Goal: Information Seeking & Learning: Learn about a topic

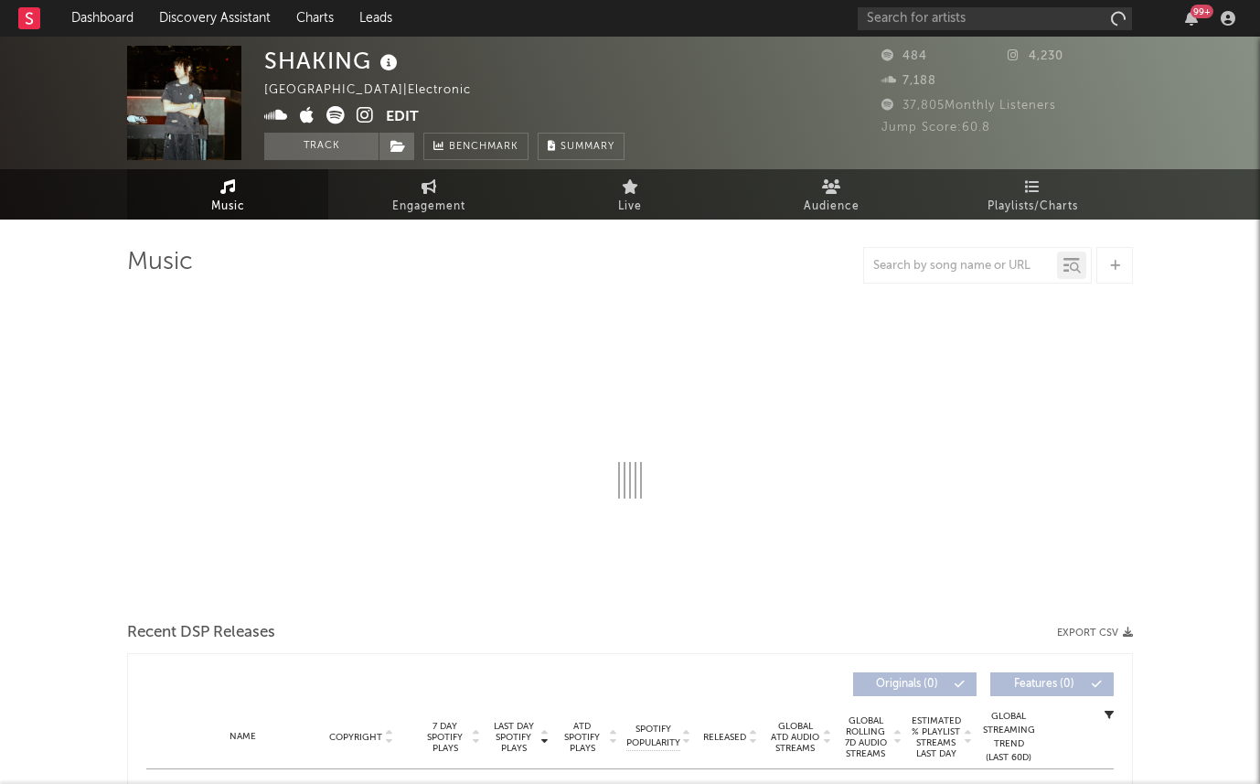
select select "1w"
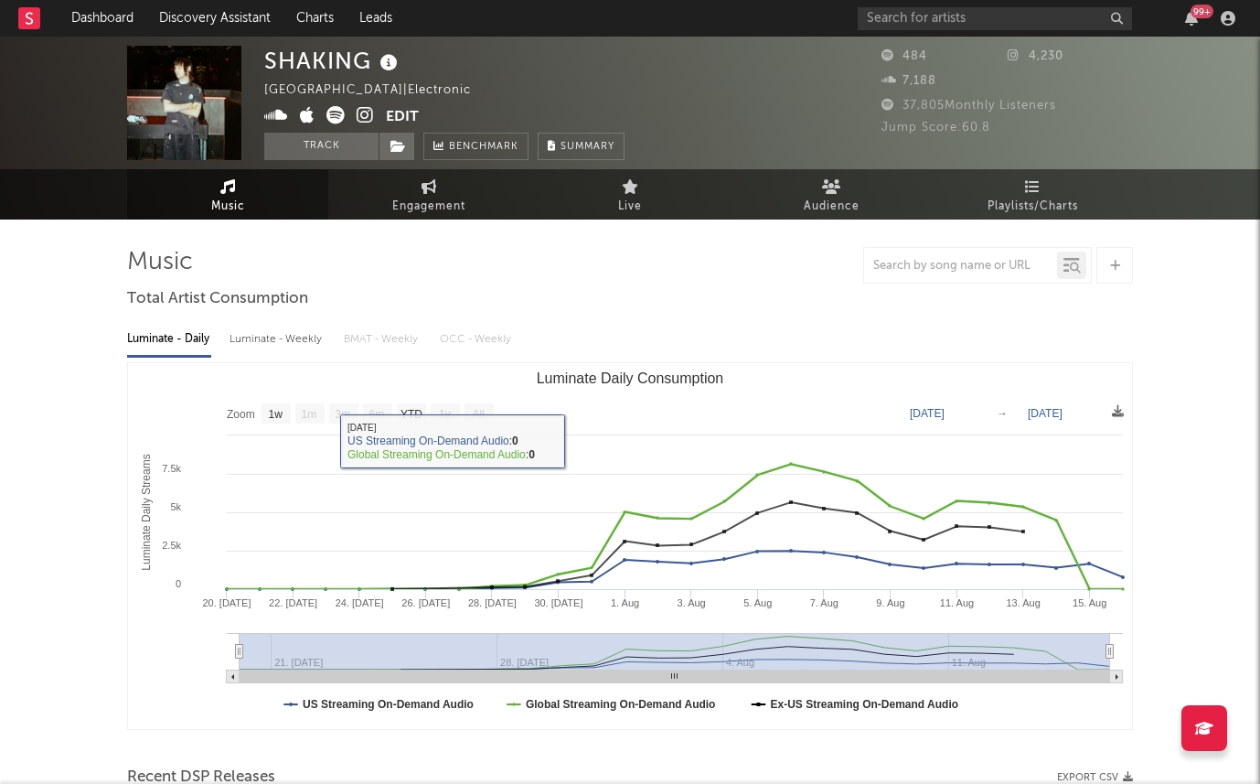
click at [295, 344] on div "Luminate - Weekly" at bounding box center [278, 339] width 96 height 31
select select "6m"
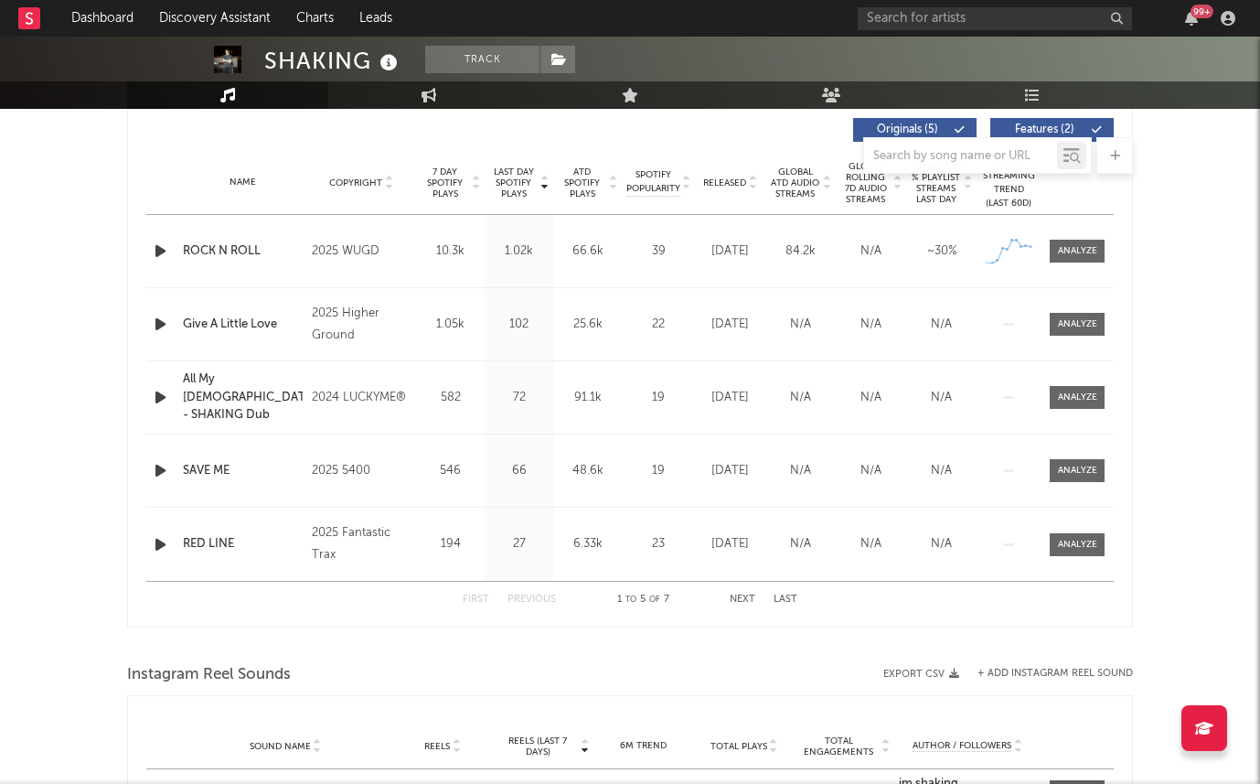
scroll to position [553, 0]
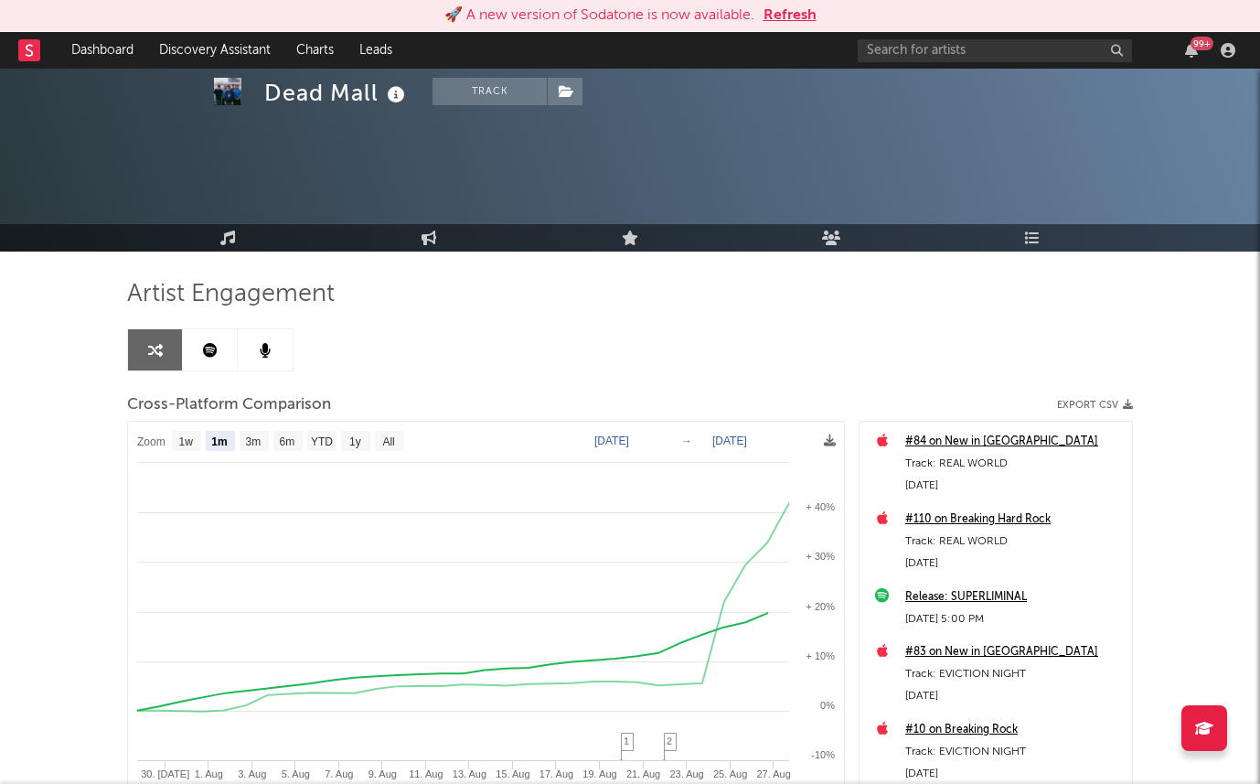
select select "1m"
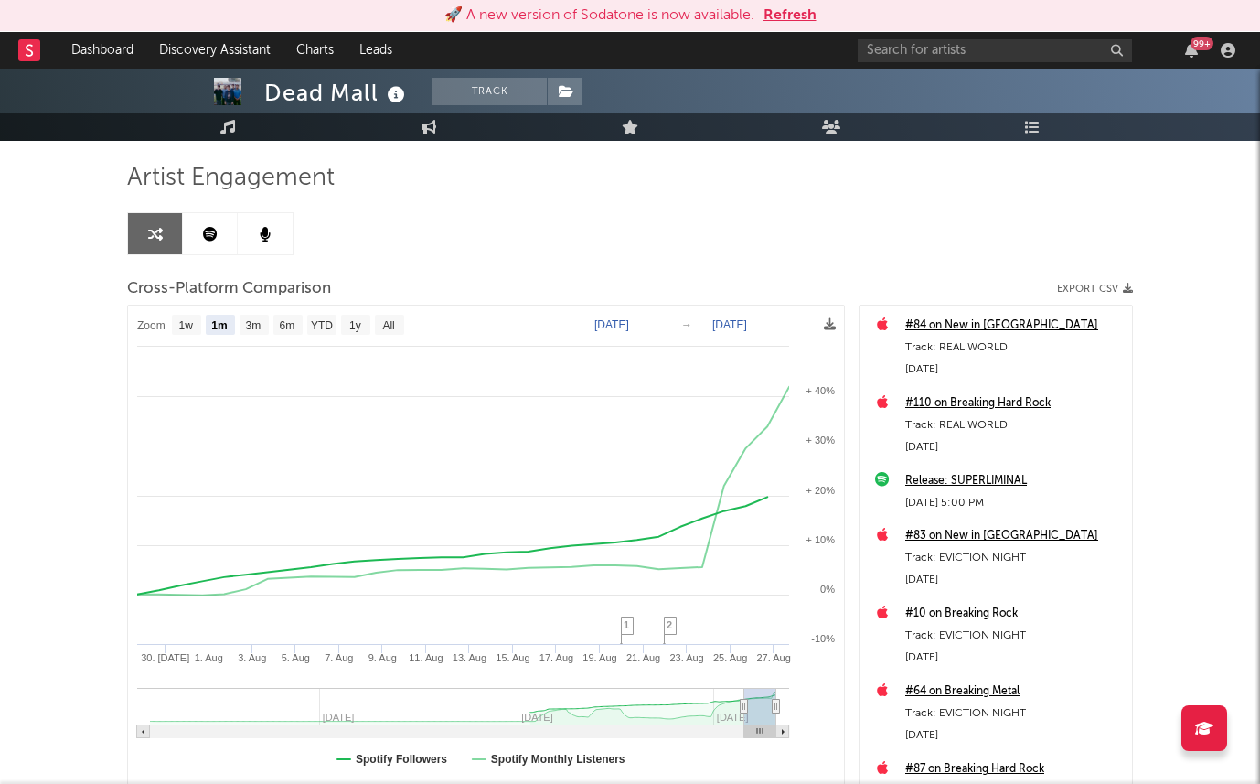
click at [793, 5] on button "Refresh" at bounding box center [790, 16] width 53 height 22
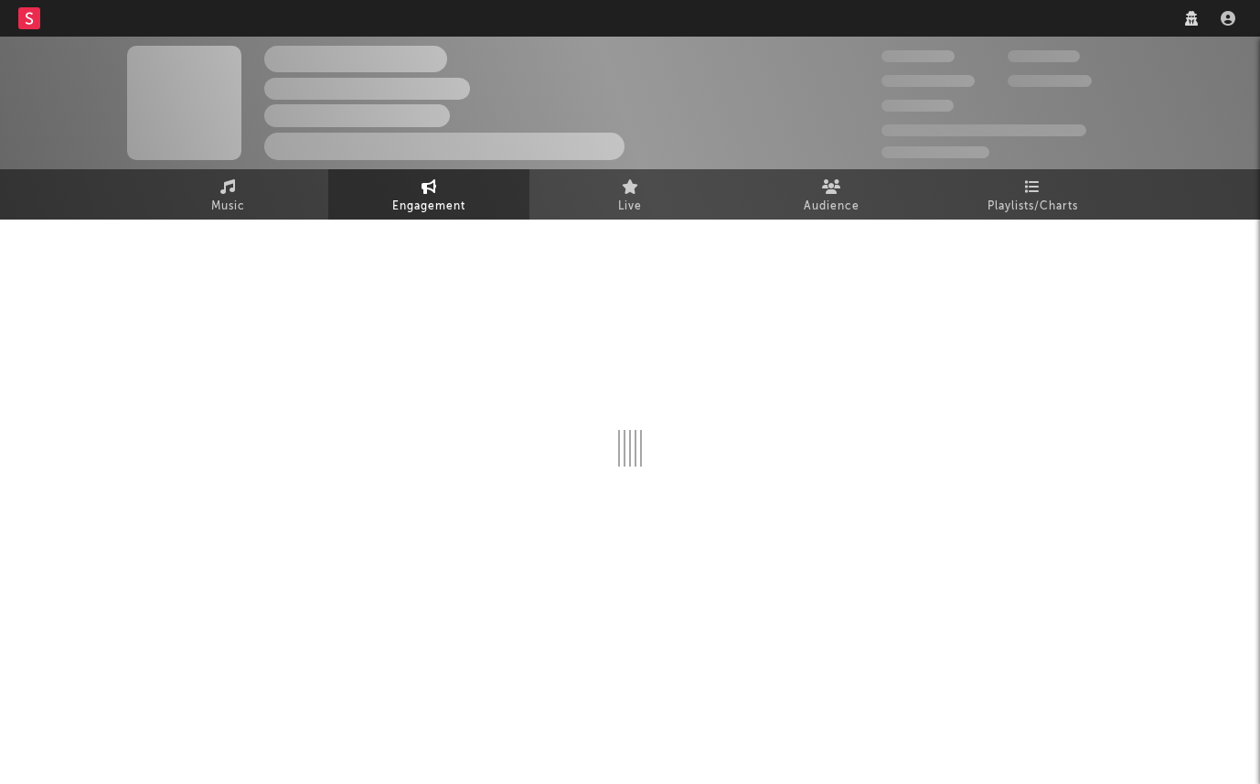
select select "1w"
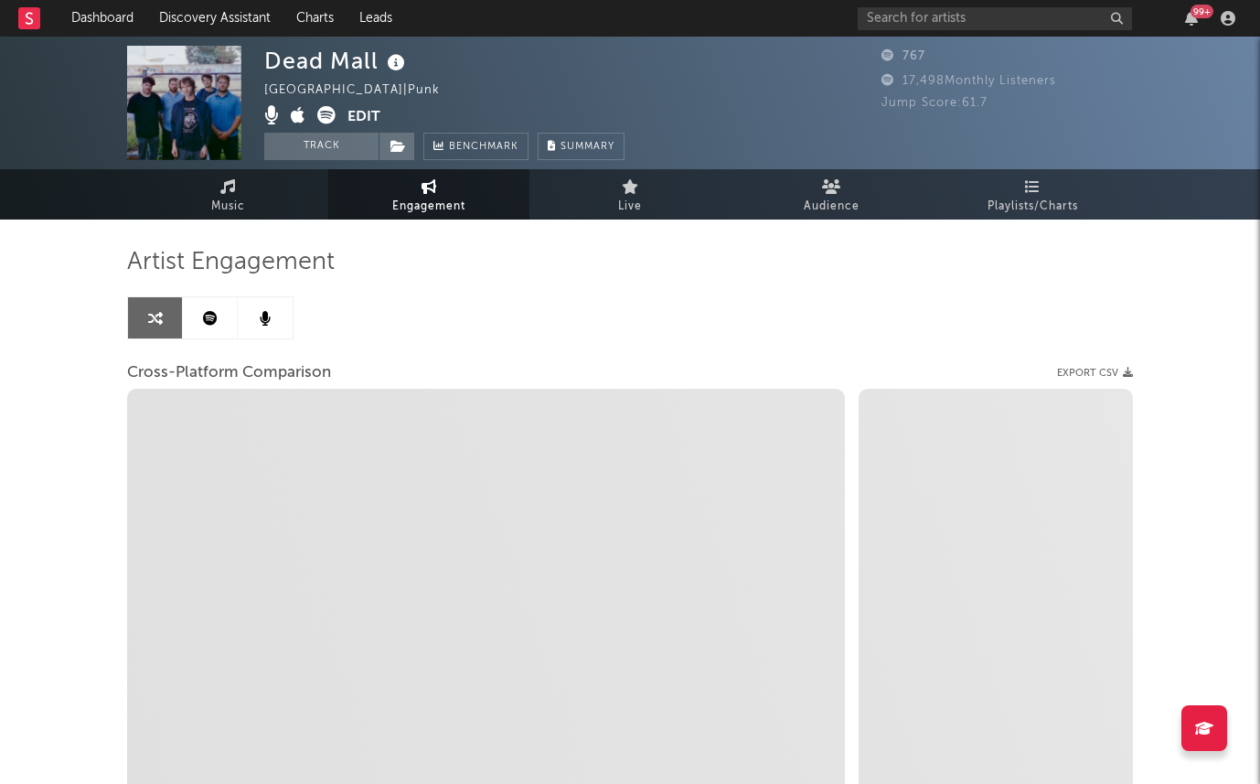
select select "1m"
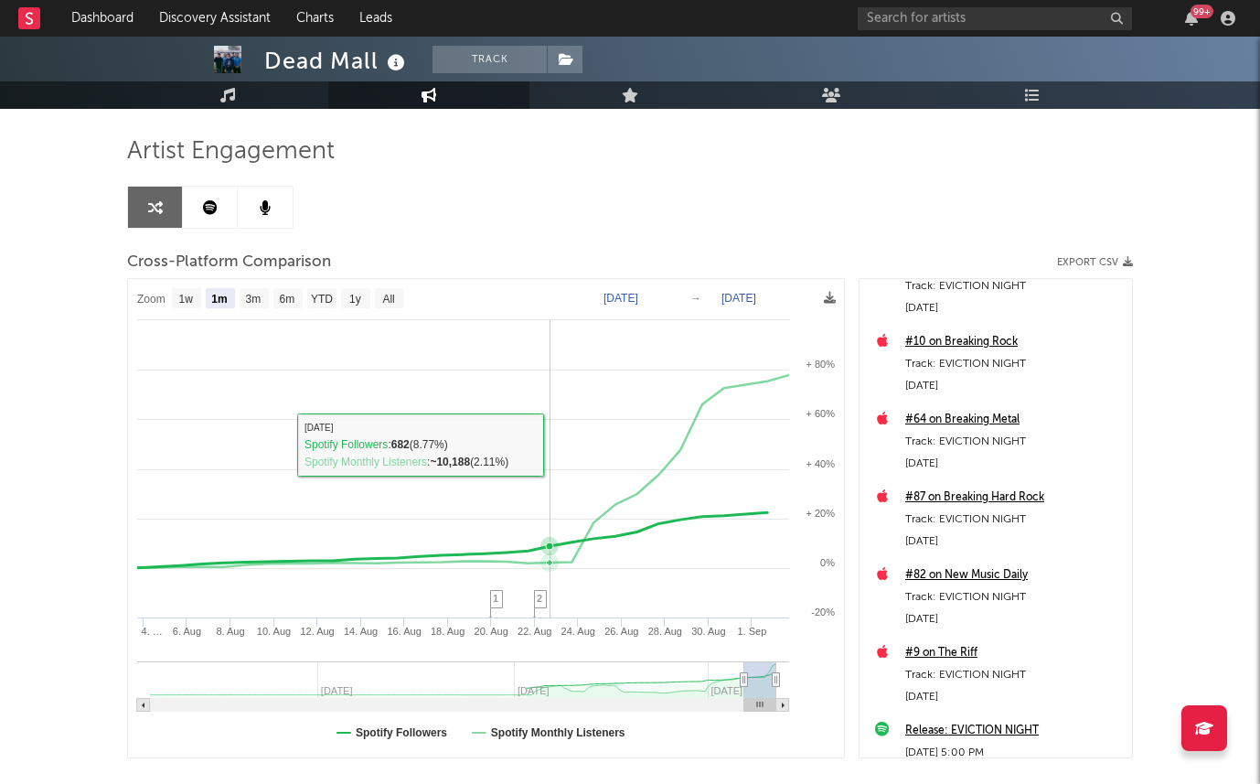
scroll to position [27, 0]
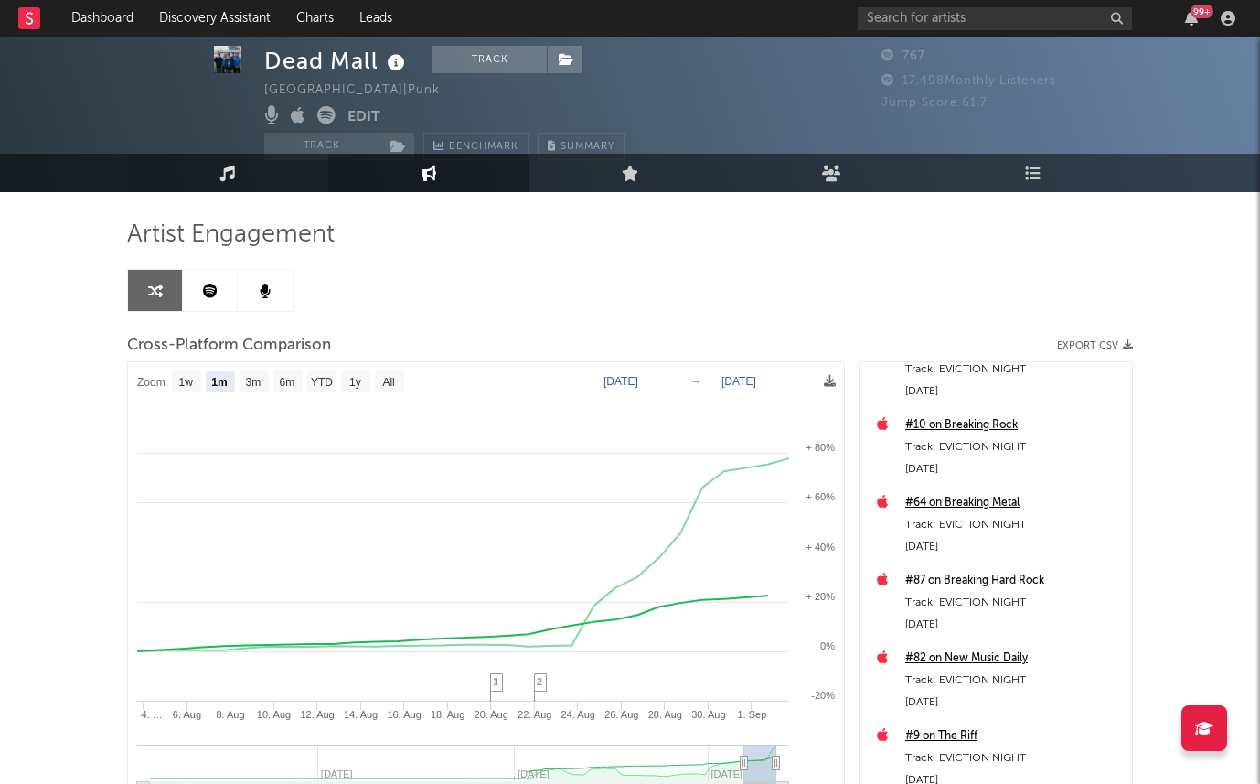
click at [286, 187] on link "Music" at bounding box center [227, 173] width 201 height 38
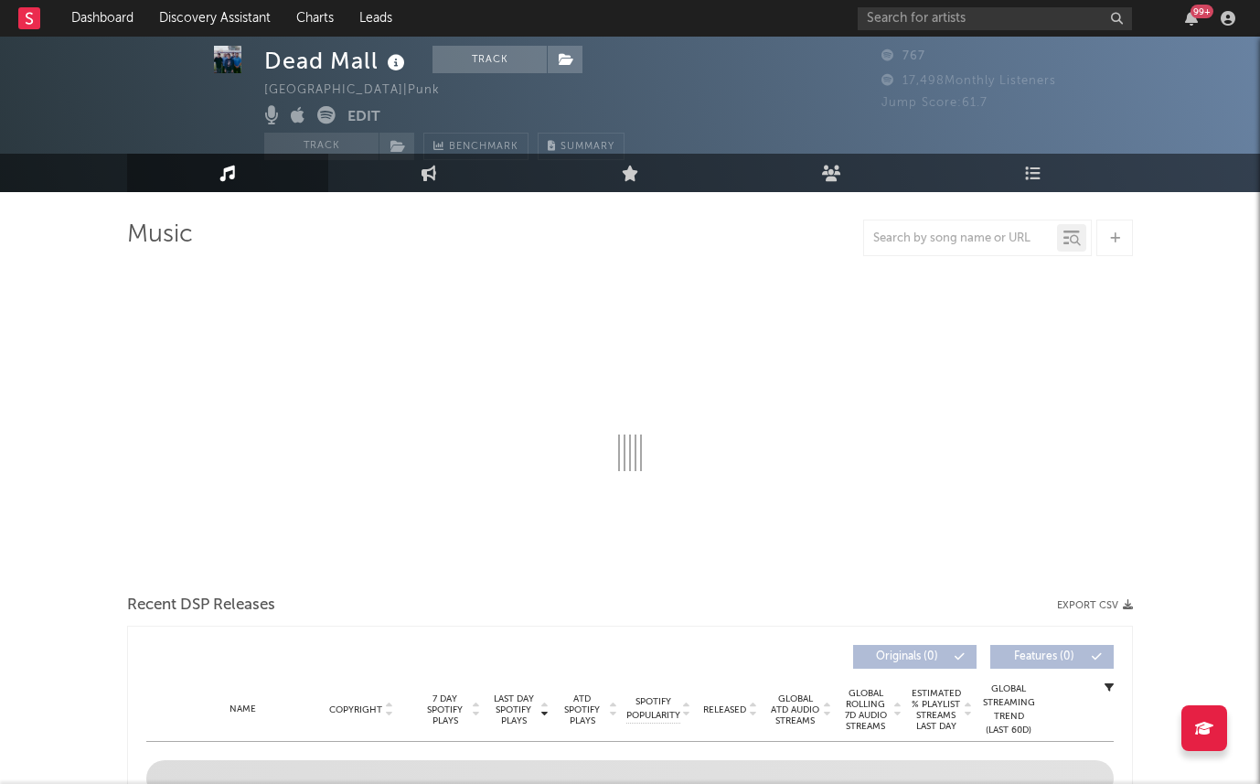
select select "1w"
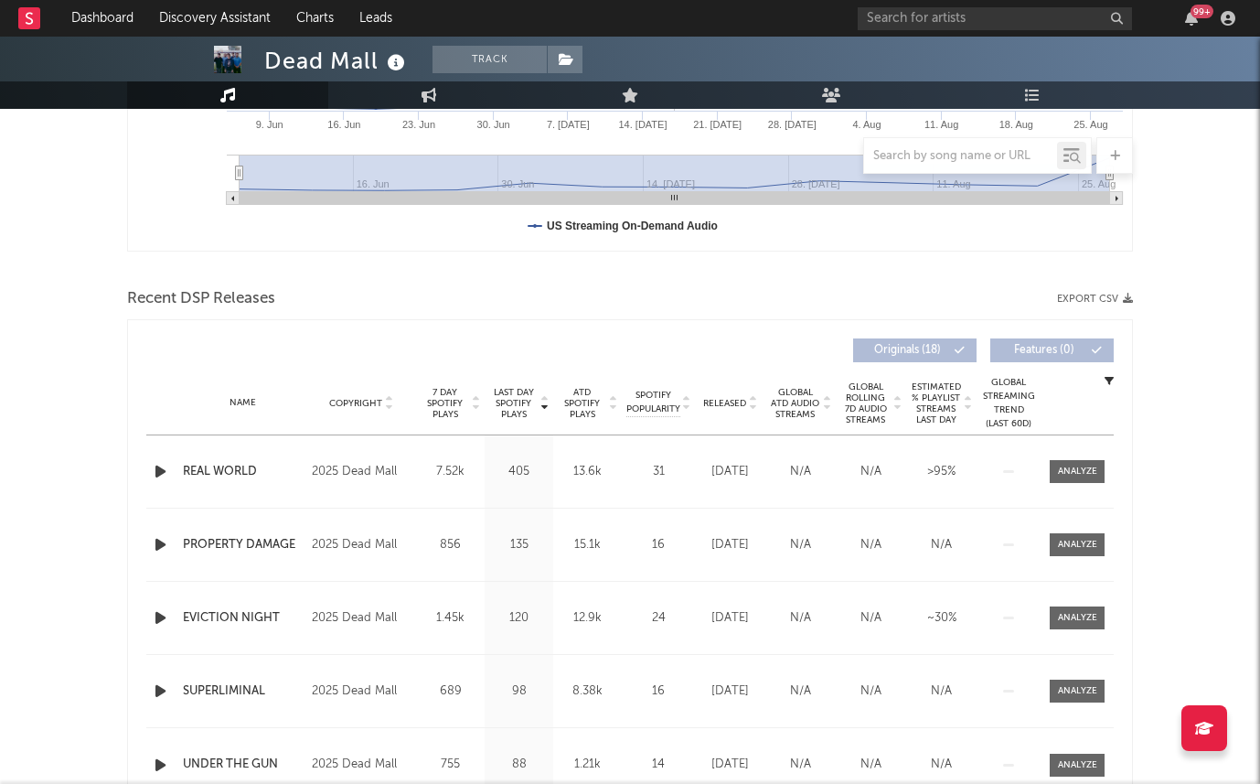
scroll to position [720, 0]
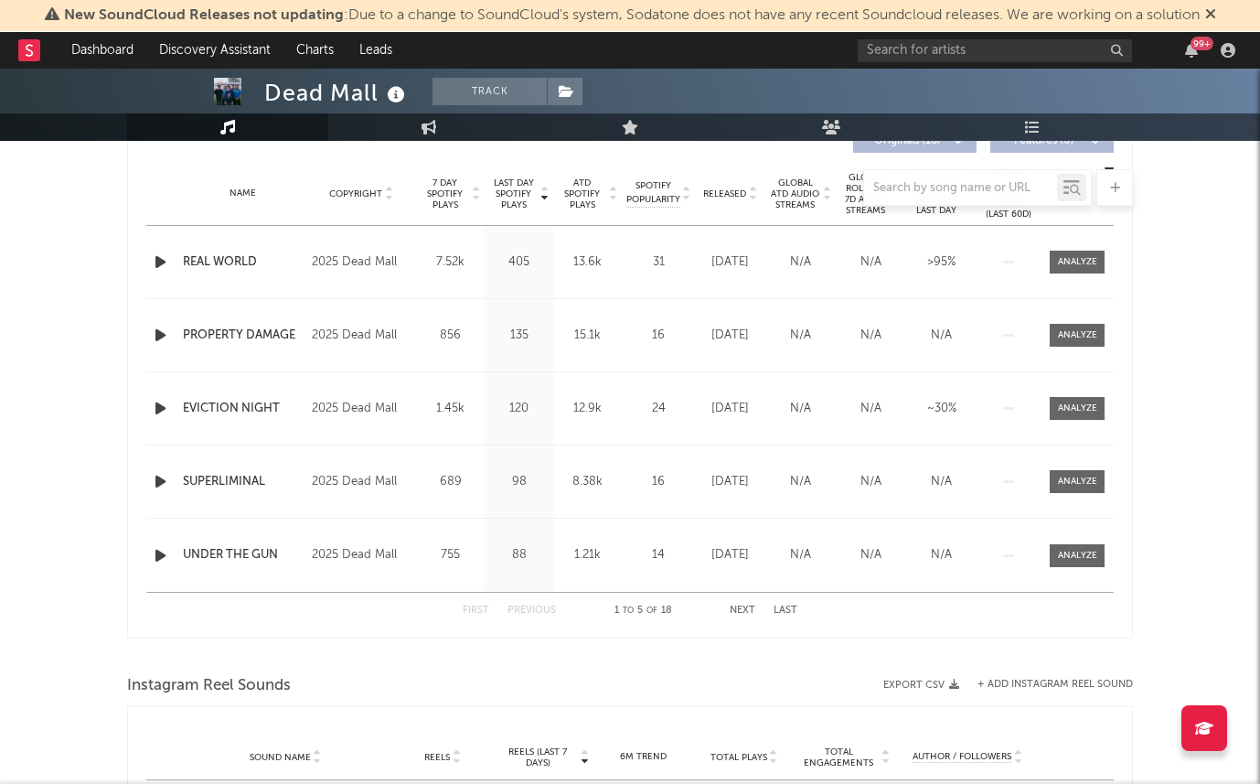
click at [1216, 11] on icon at bounding box center [1210, 13] width 11 height 15
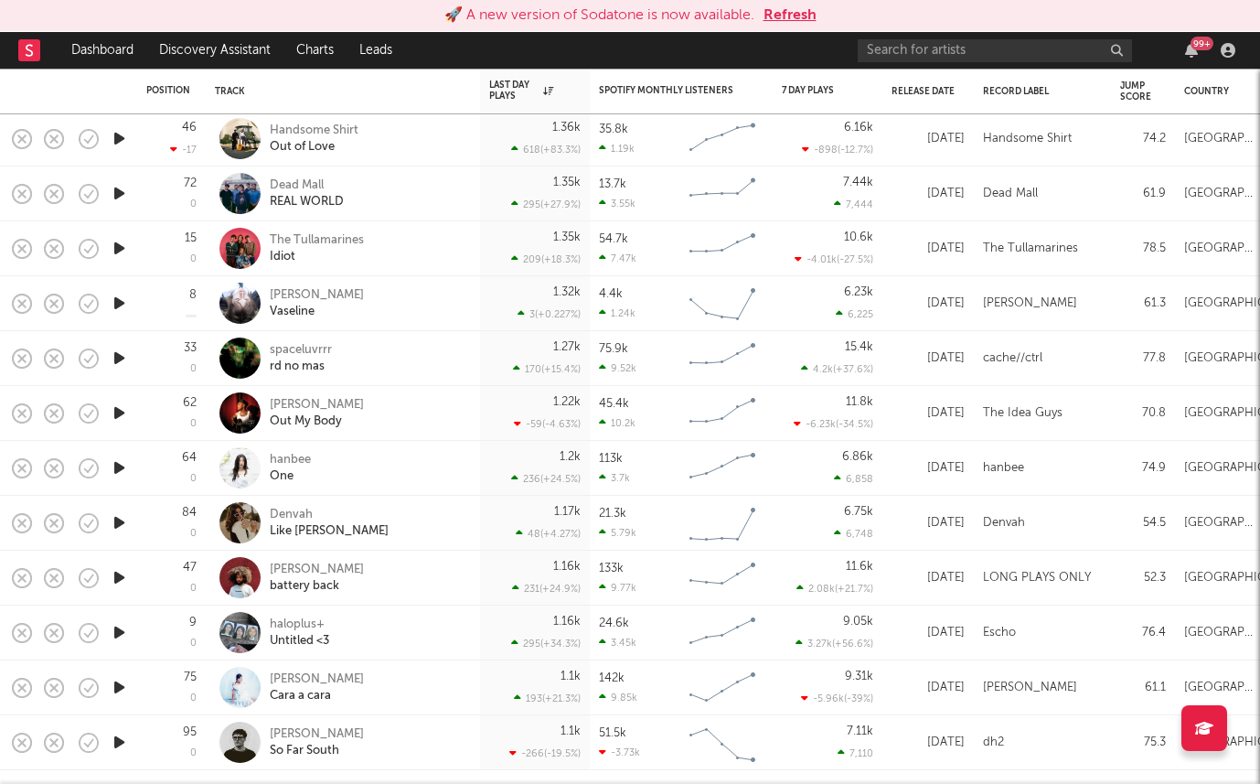
click at [796, 13] on button "Refresh" at bounding box center [790, 16] width 53 height 22
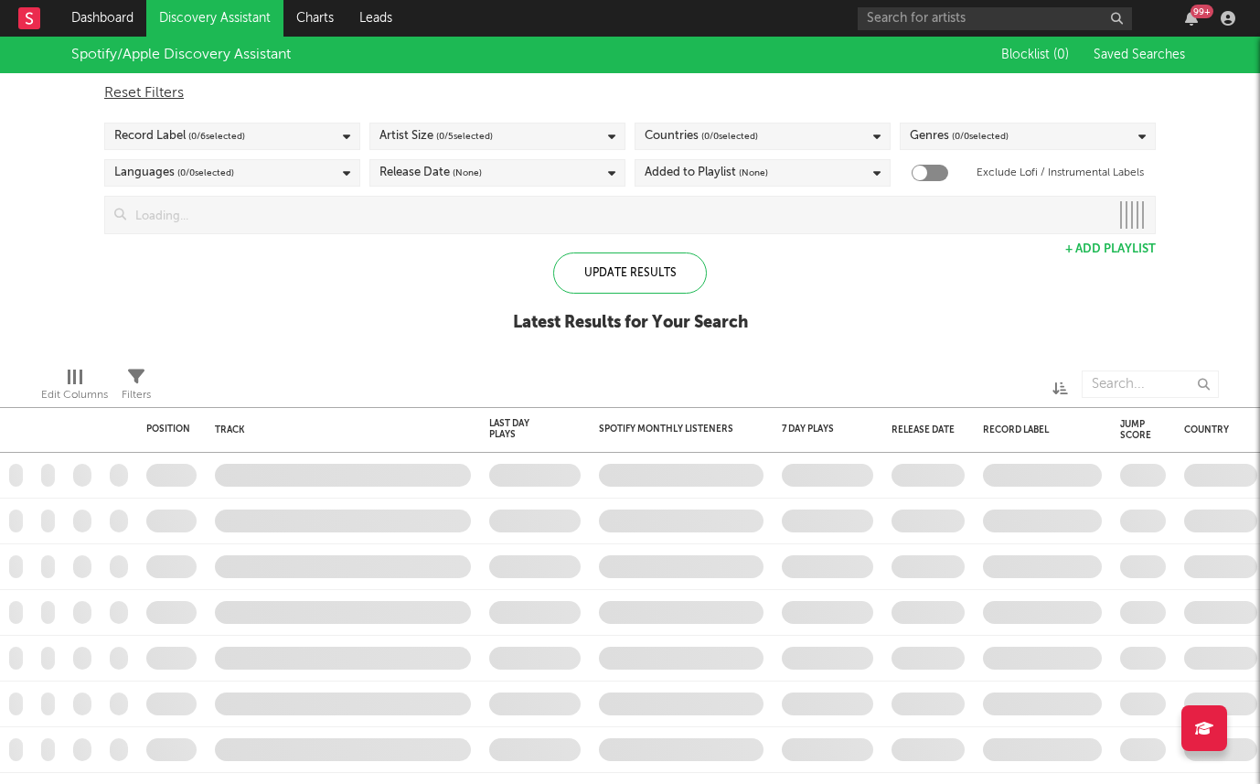
checkbox input "true"
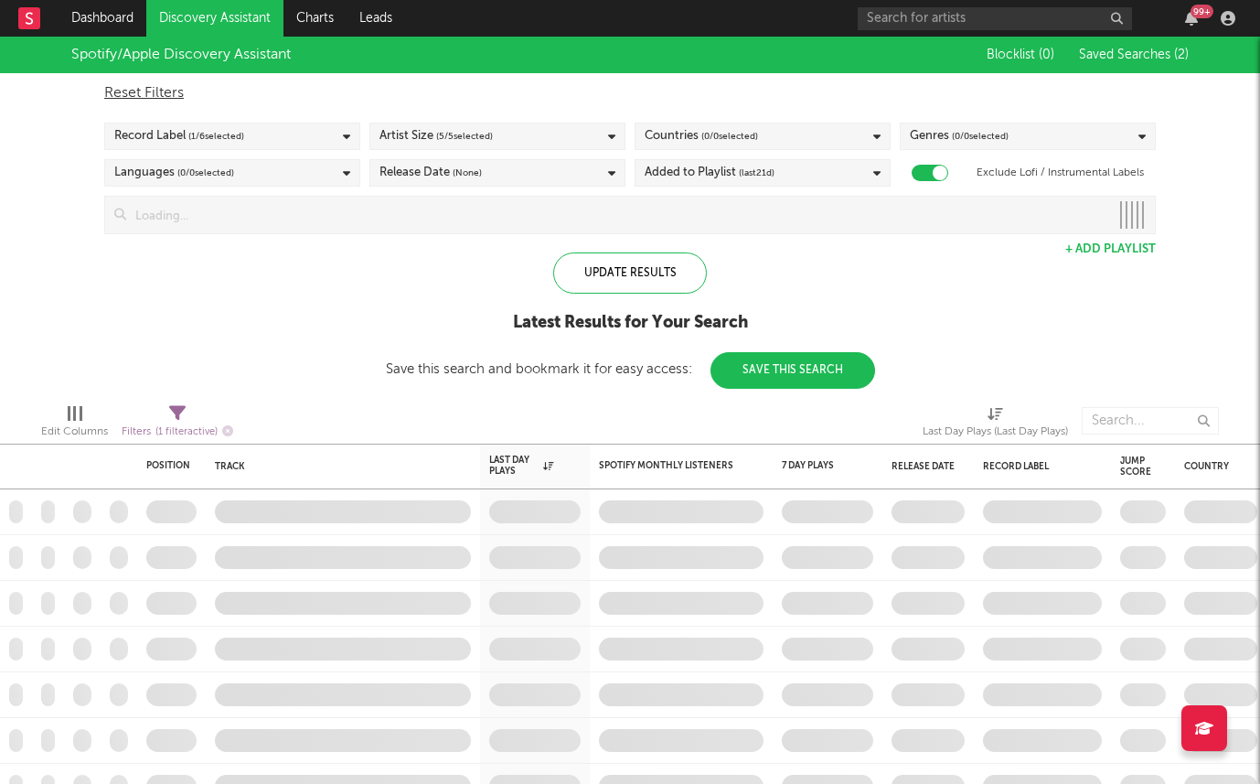
drag, startPoint x: 1164, startPoint y: 218, endPoint x: 1173, endPoint y: 219, distance: 9.2
click at [1173, 219] on div "Spotify/Apple Discovery Assistant Blocklist ( 0 ) Saved Searches ( 2 ) Reset Fi…" at bounding box center [630, 213] width 1260 height 352
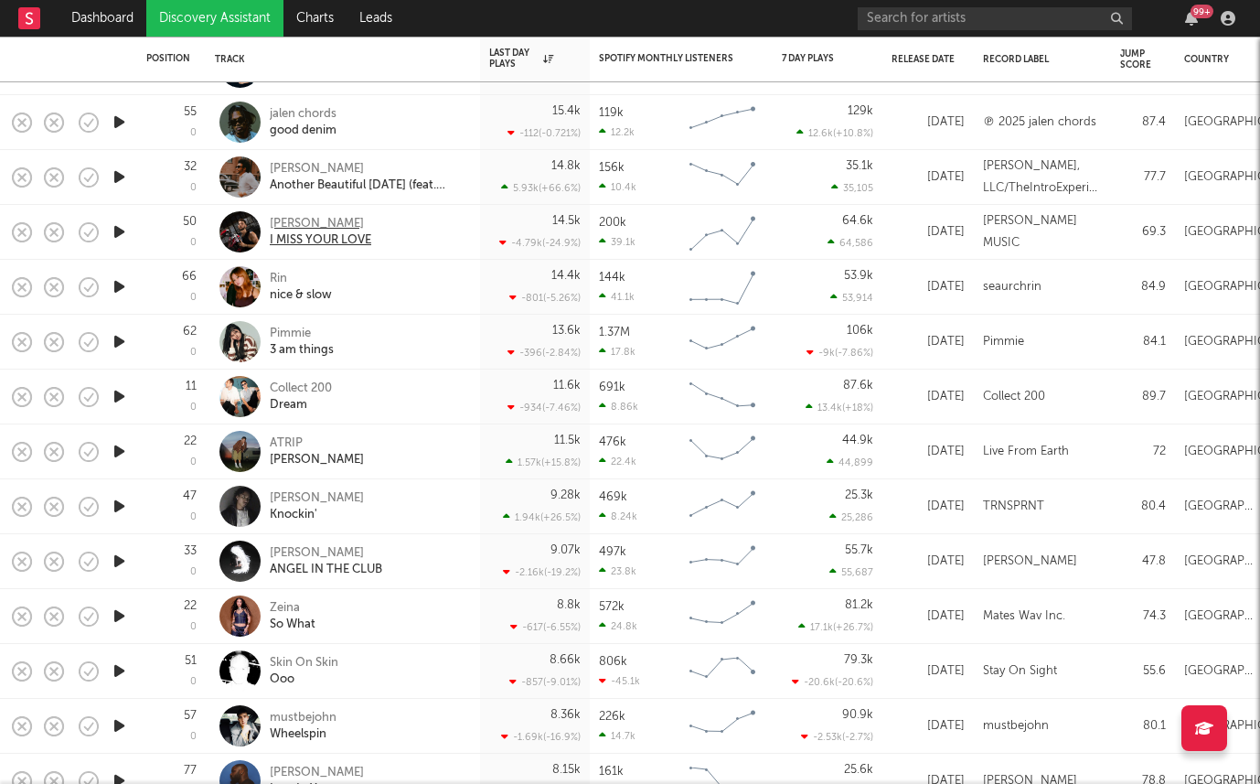
click at [285, 216] on div "GRANT KNOCHE" at bounding box center [321, 224] width 102 height 16
click at [83, 16] on link "Dashboard" at bounding box center [103, 18] width 88 height 37
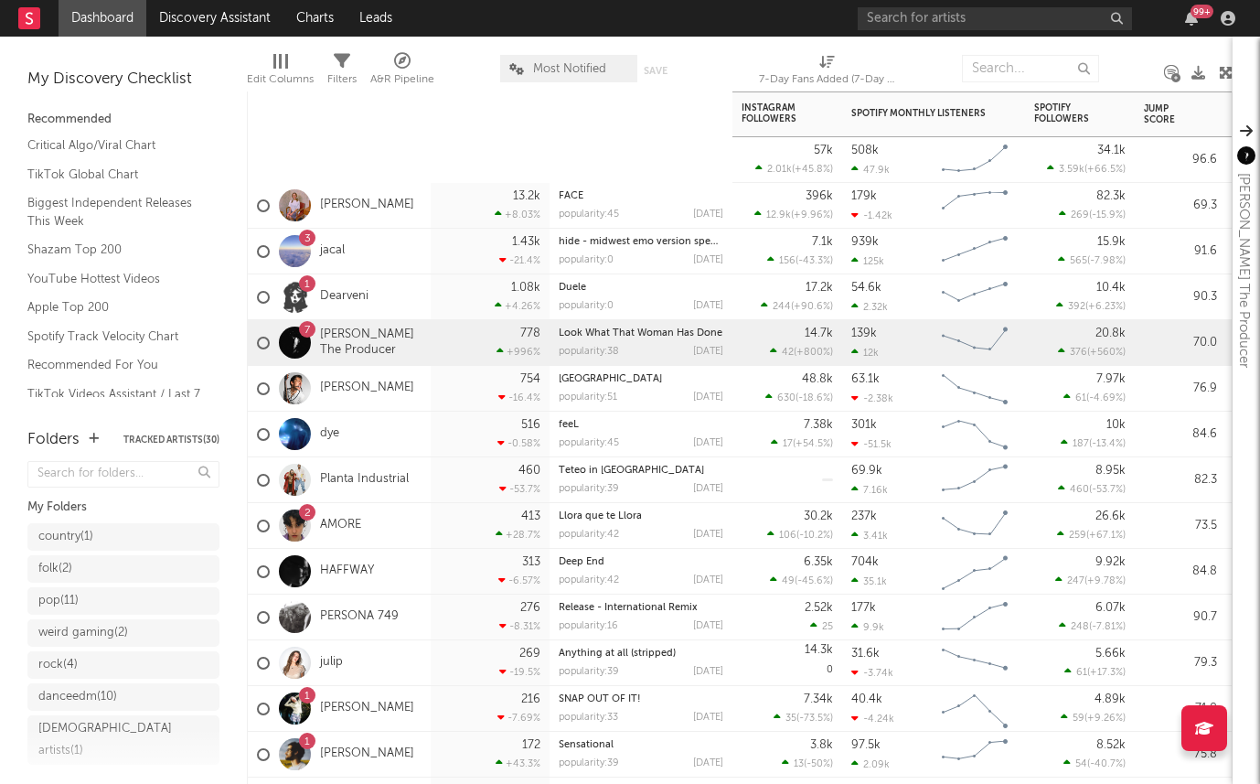
click at [368, 255] on div "3 jacal" at bounding box center [339, 252] width 183 height 46
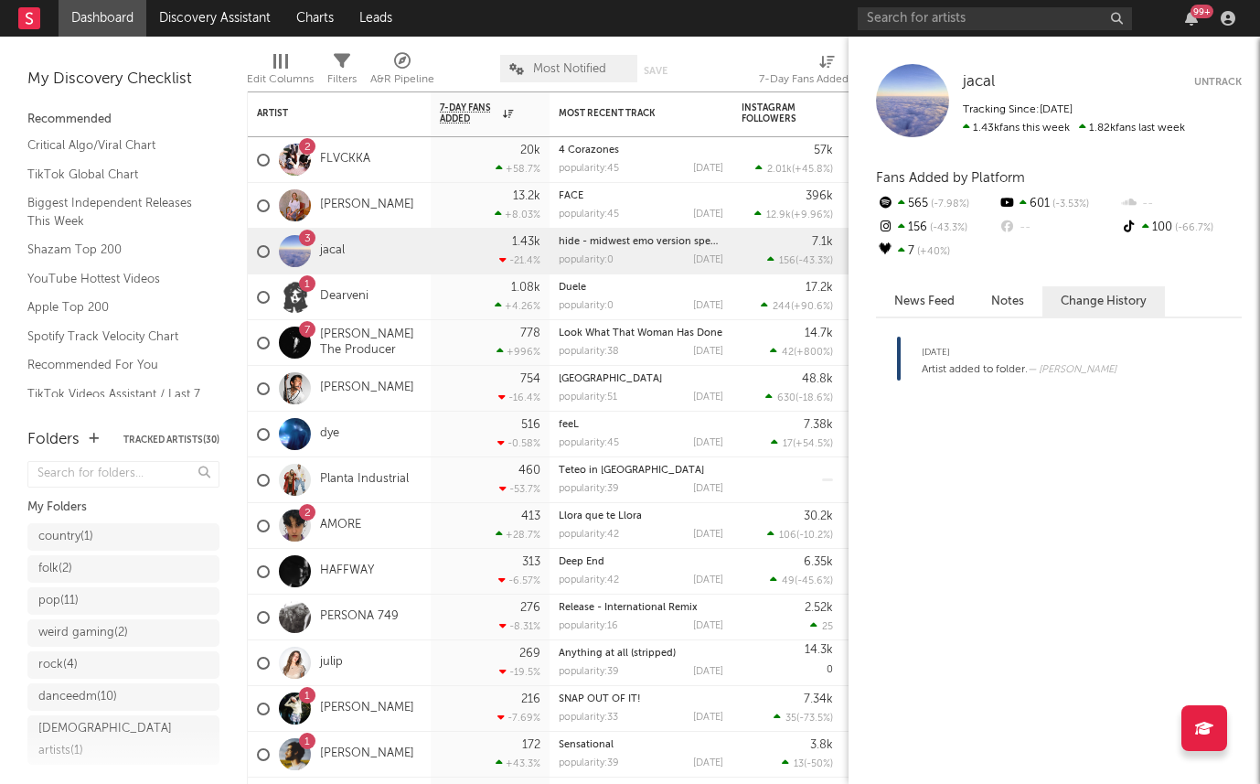
click at [992, 302] on button "Notes" at bounding box center [1008, 301] width 70 height 30
click at [944, 302] on button "News Feed" at bounding box center [924, 301] width 97 height 30
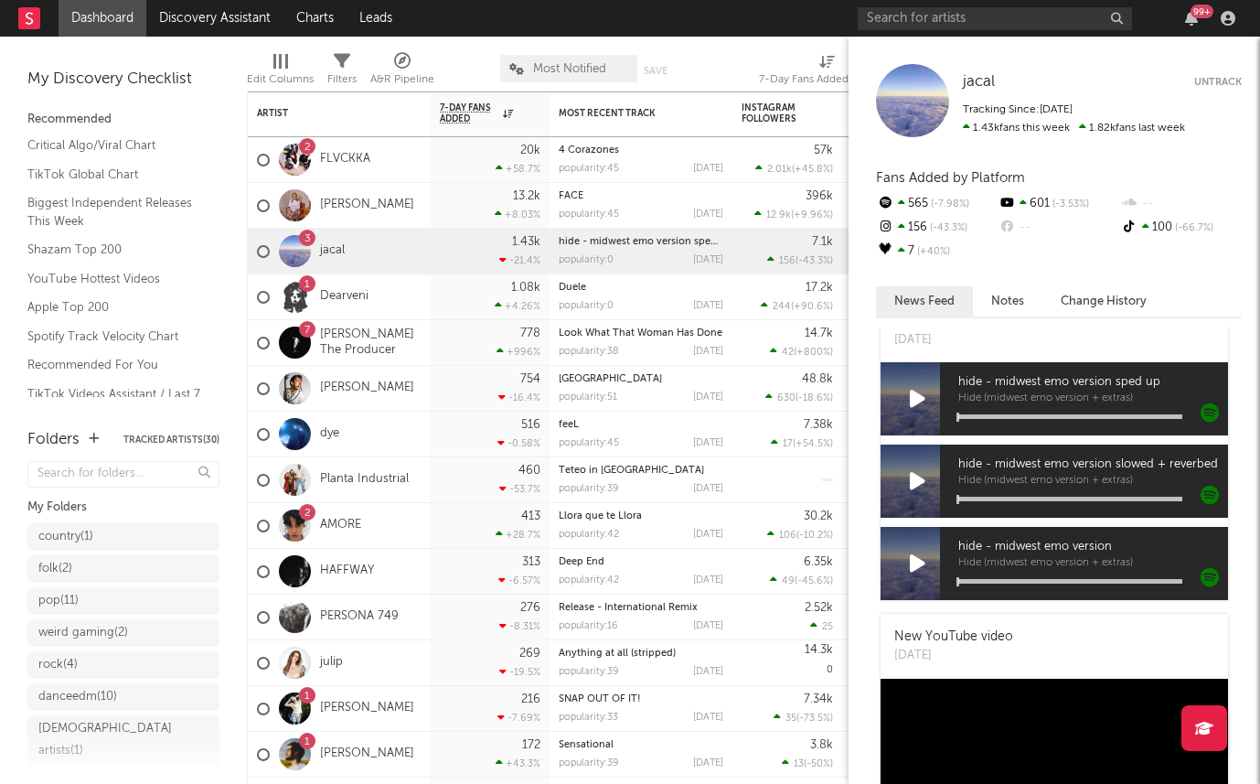
scroll to position [262, 0]
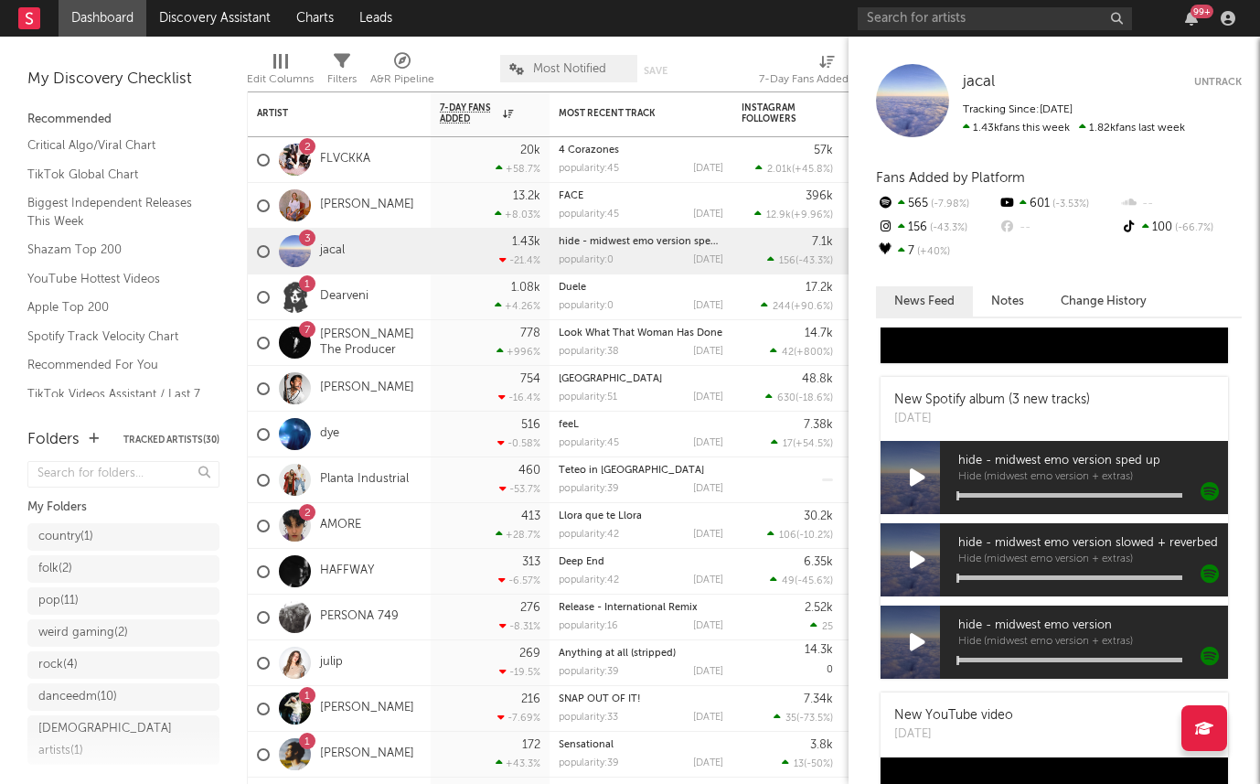
drag, startPoint x: 904, startPoint y: 421, endPoint x: 971, endPoint y: 421, distance: 67.7
click at [971, 421] on div "Sat, August 30" at bounding box center [992, 419] width 196 height 18
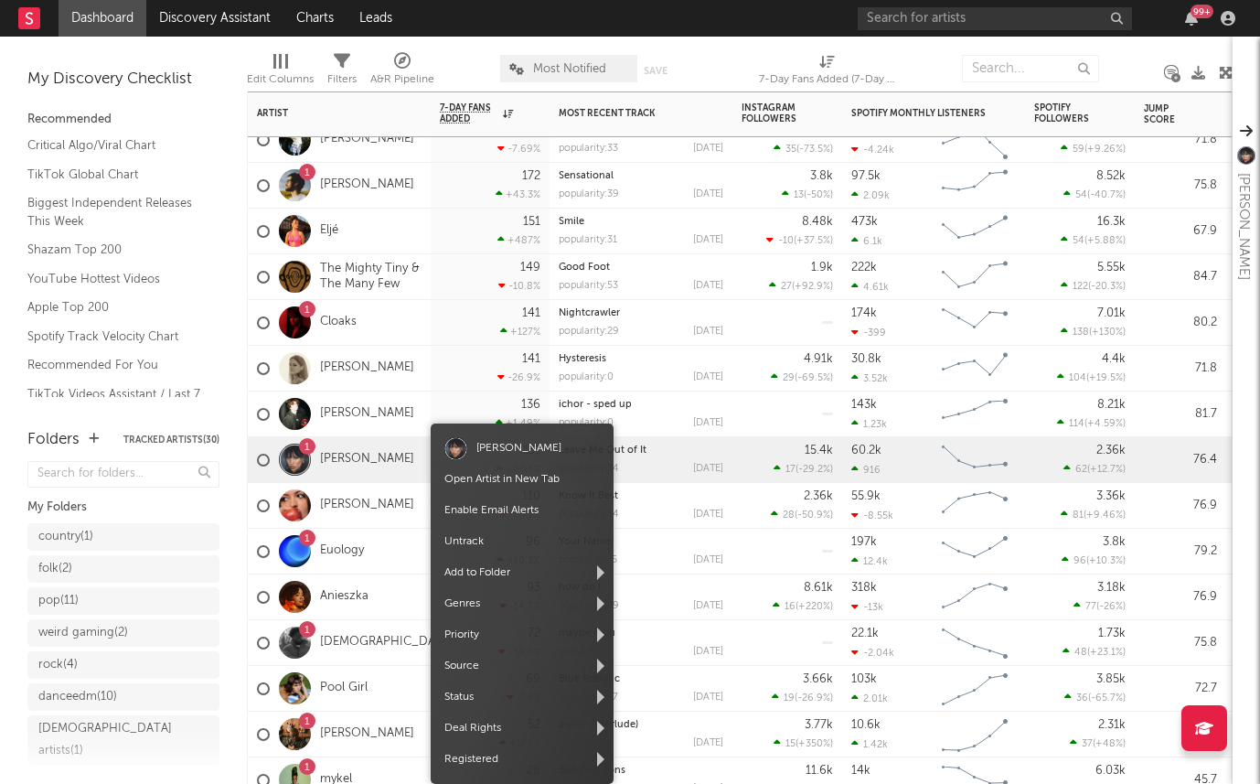
scroll to position [0, 0]
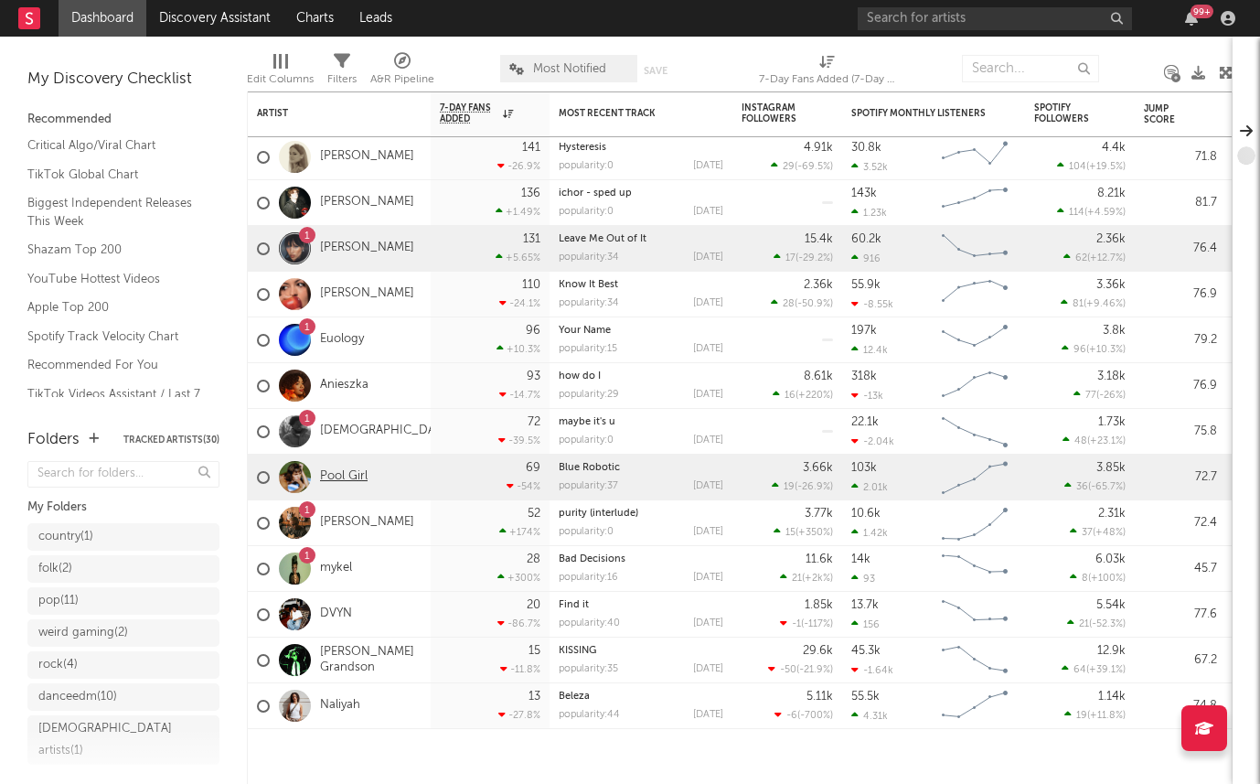
click at [330, 476] on link "Pool Girl" at bounding box center [344, 477] width 48 height 16
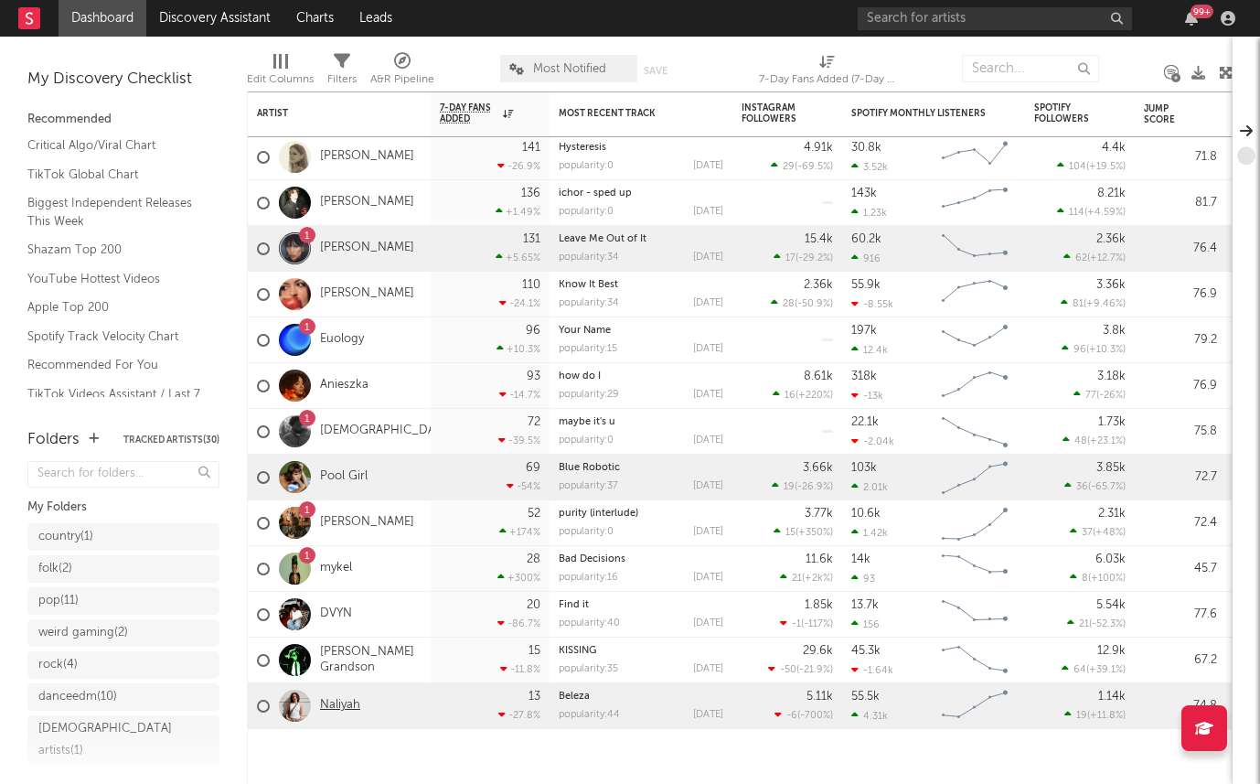
click at [325, 711] on link "Naliyah" at bounding box center [340, 706] width 40 height 16
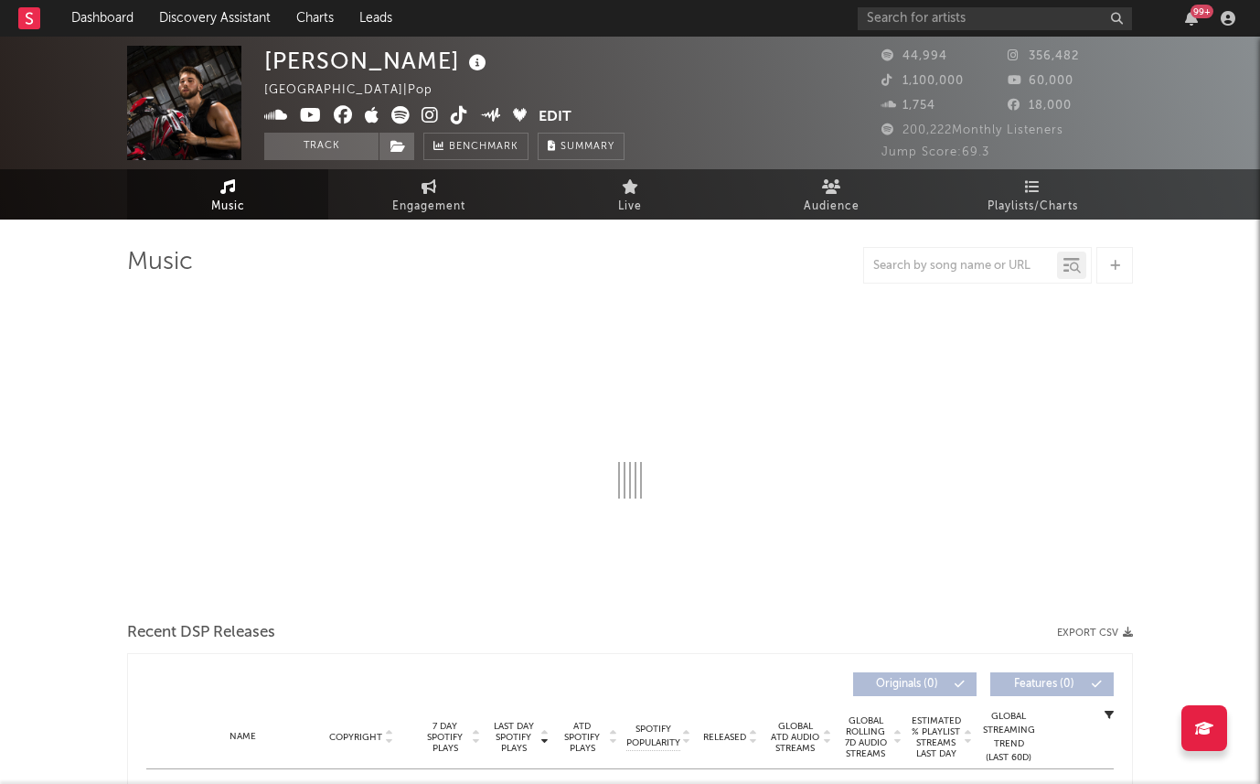
select select "6m"
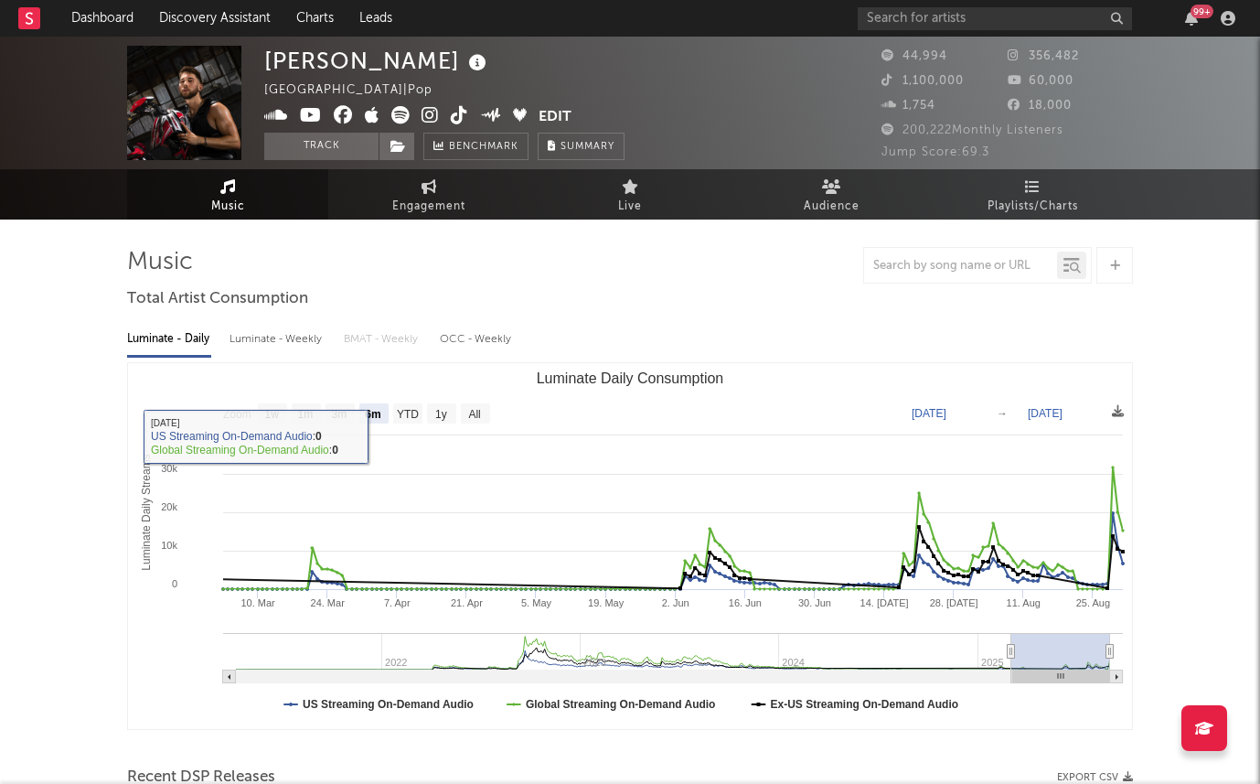
click at [258, 337] on div "Luminate - Weekly" at bounding box center [278, 339] width 96 height 31
select select "6m"
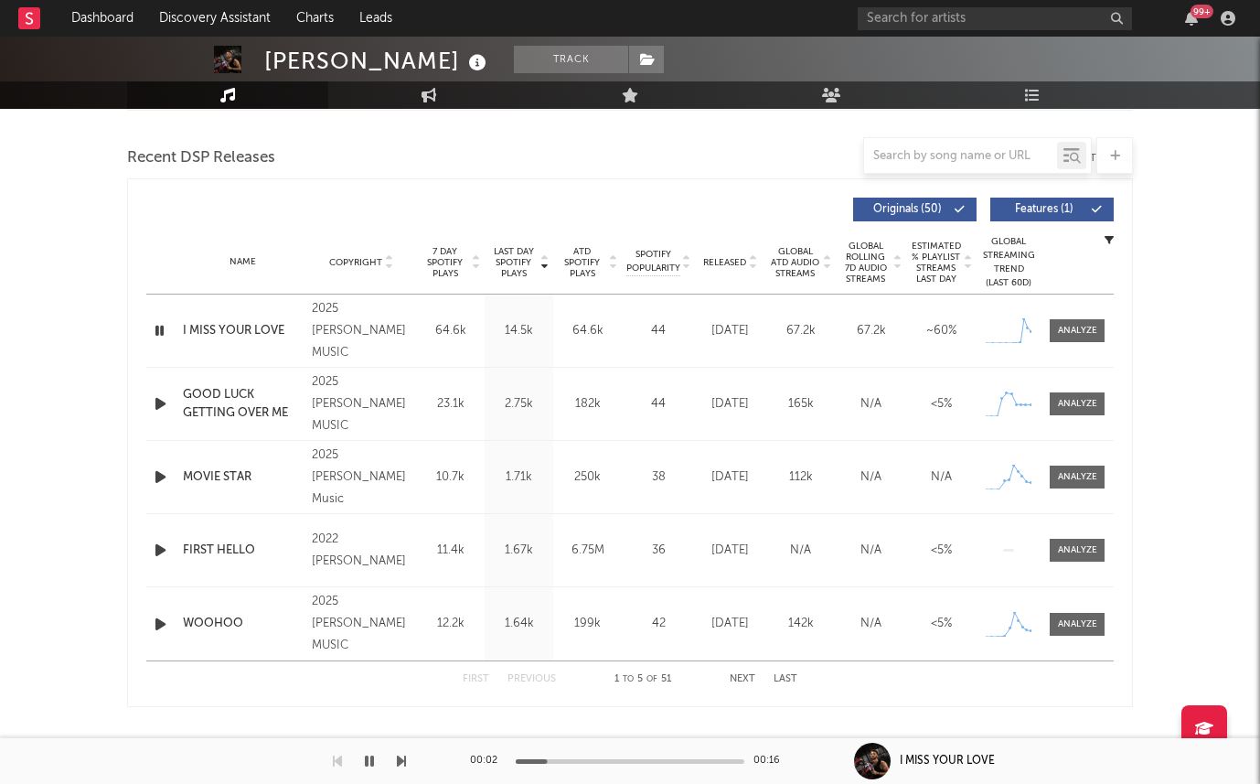
scroll to position [622, 0]
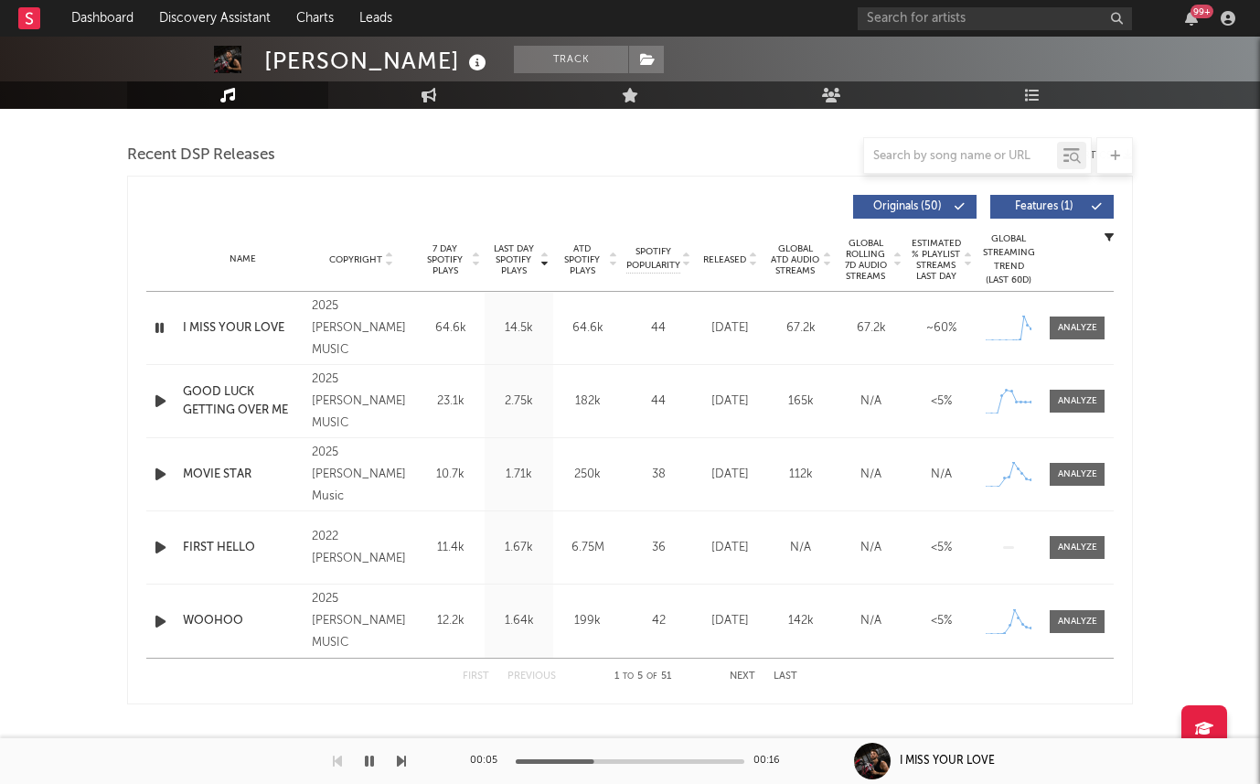
click at [158, 549] on icon "button" at bounding box center [160, 547] width 19 height 23
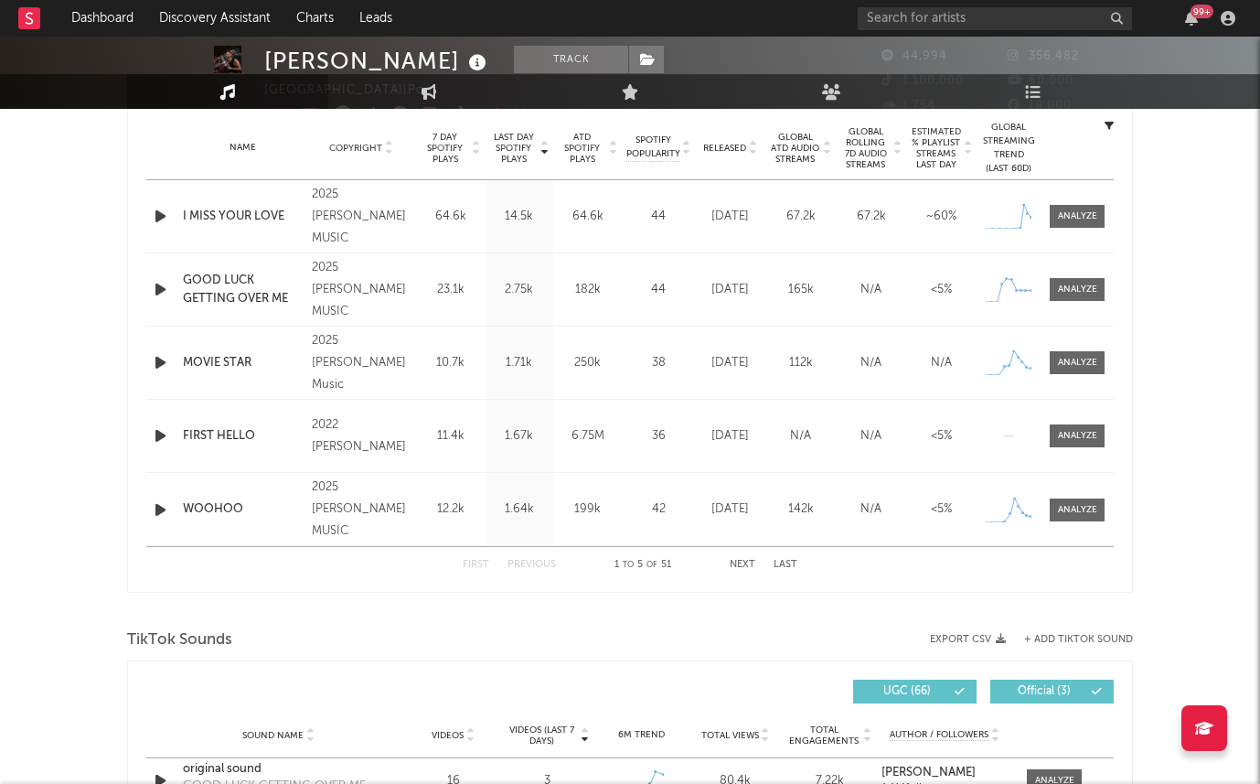
scroll to position [1202, 0]
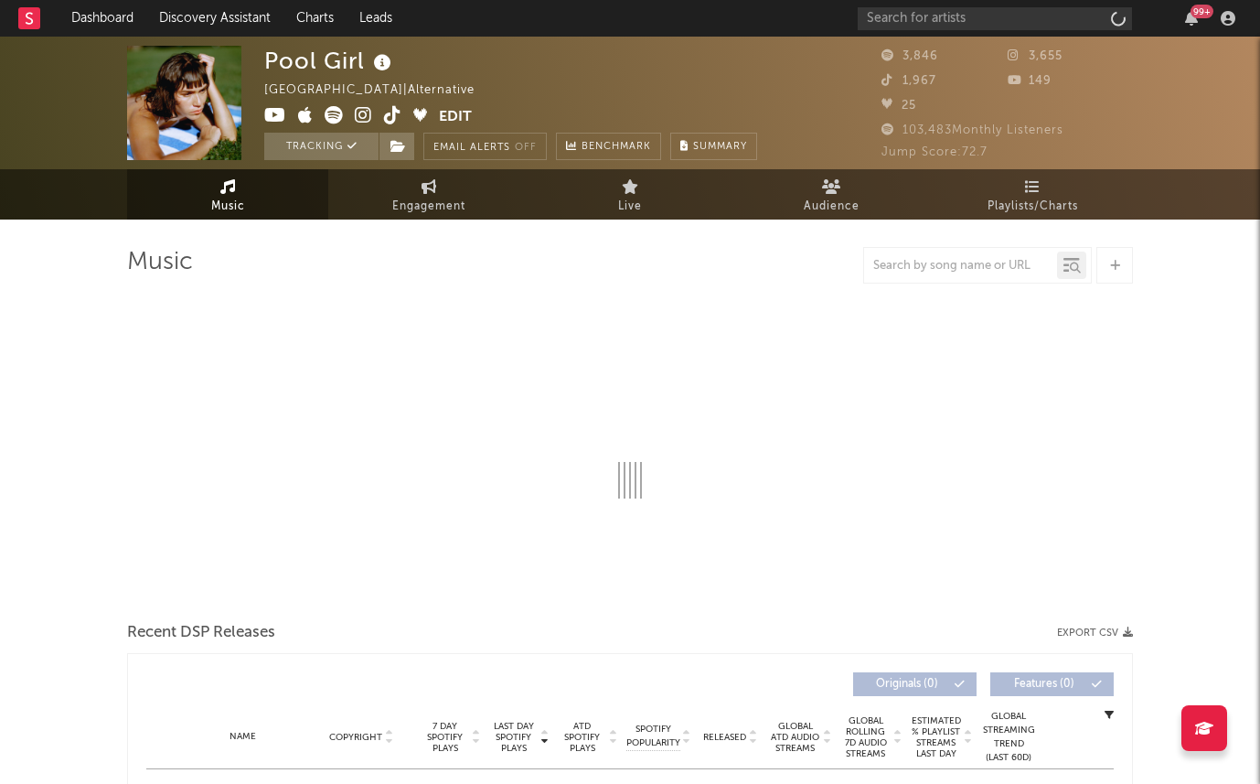
select select "6m"
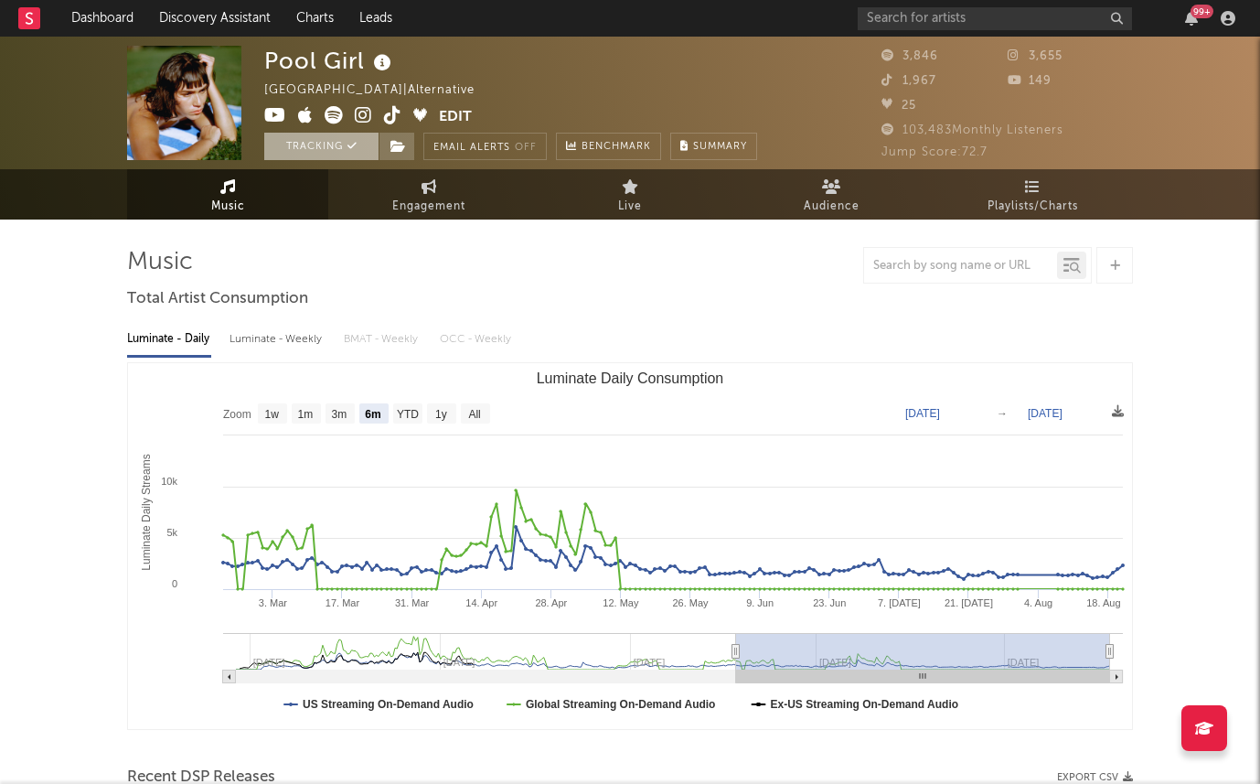
scroll to position [28, 0]
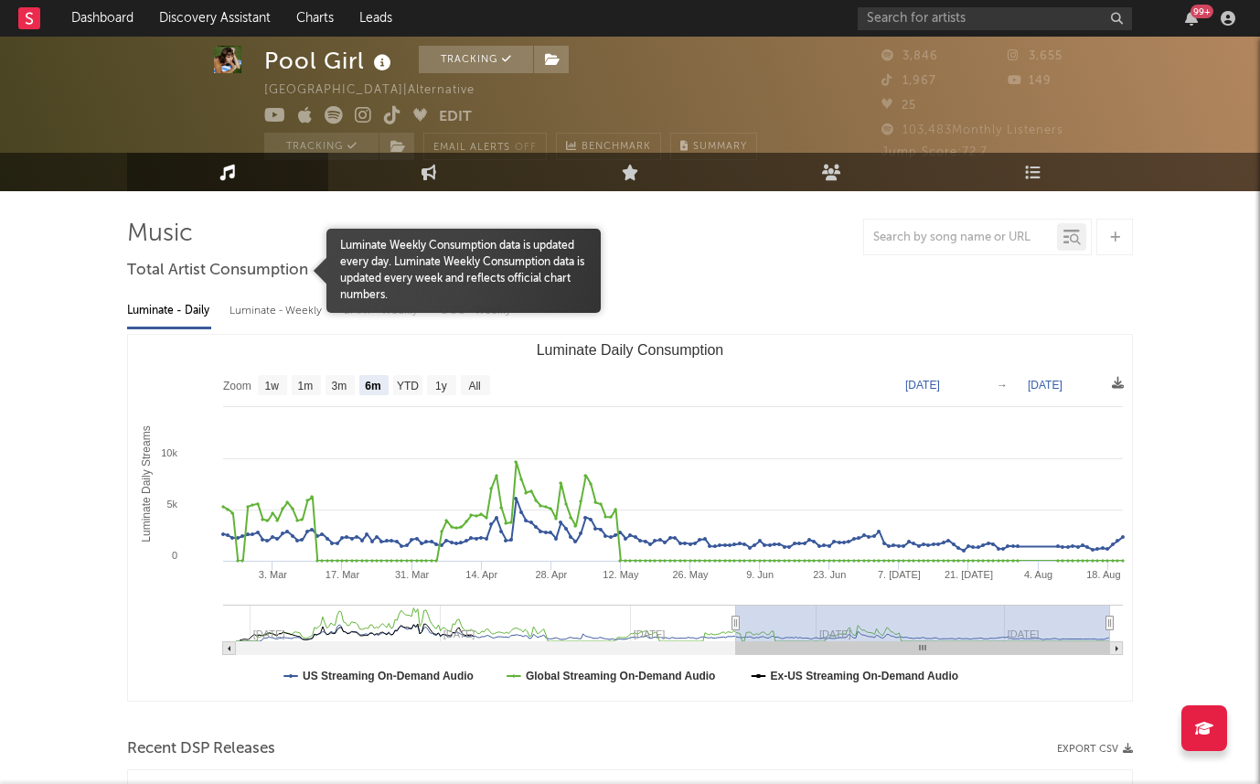
click at [278, 298] on div "Luminate - Weekly" at bounding box center [278, 310] width 96 height 31
select select "6m"
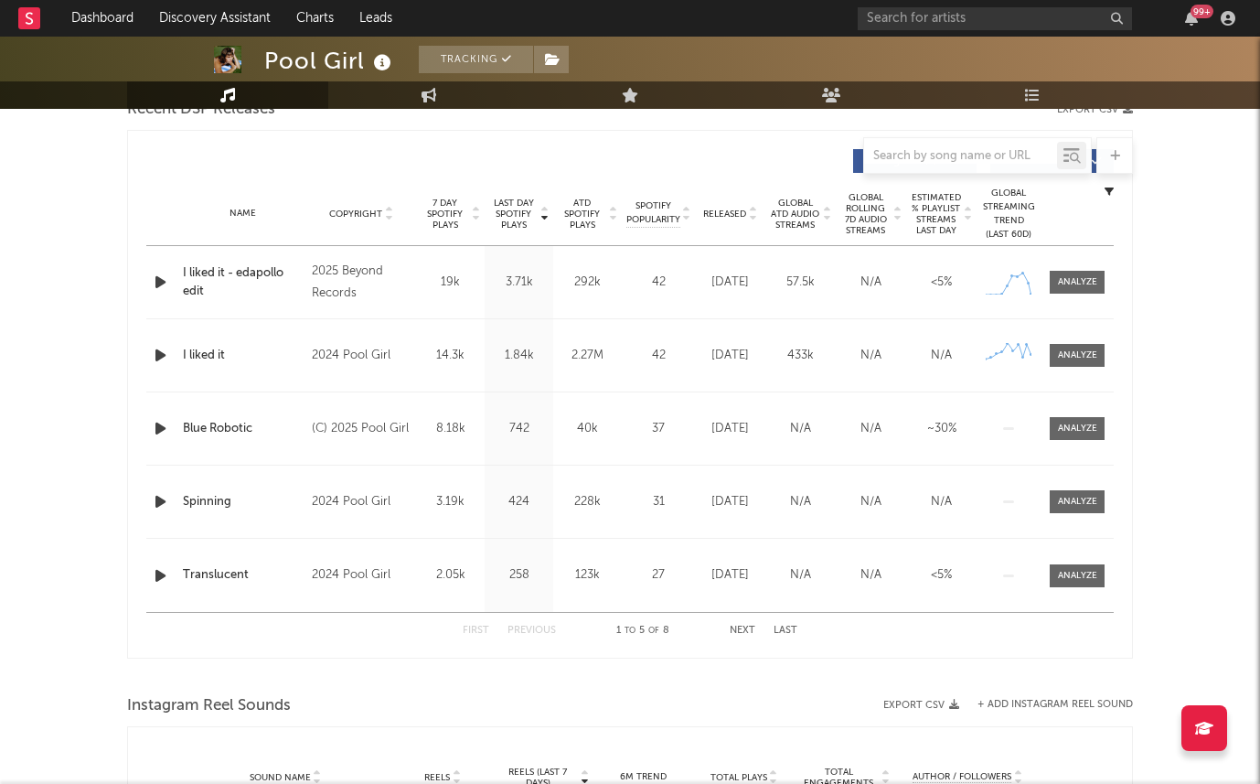
scroll to position [670, 0]
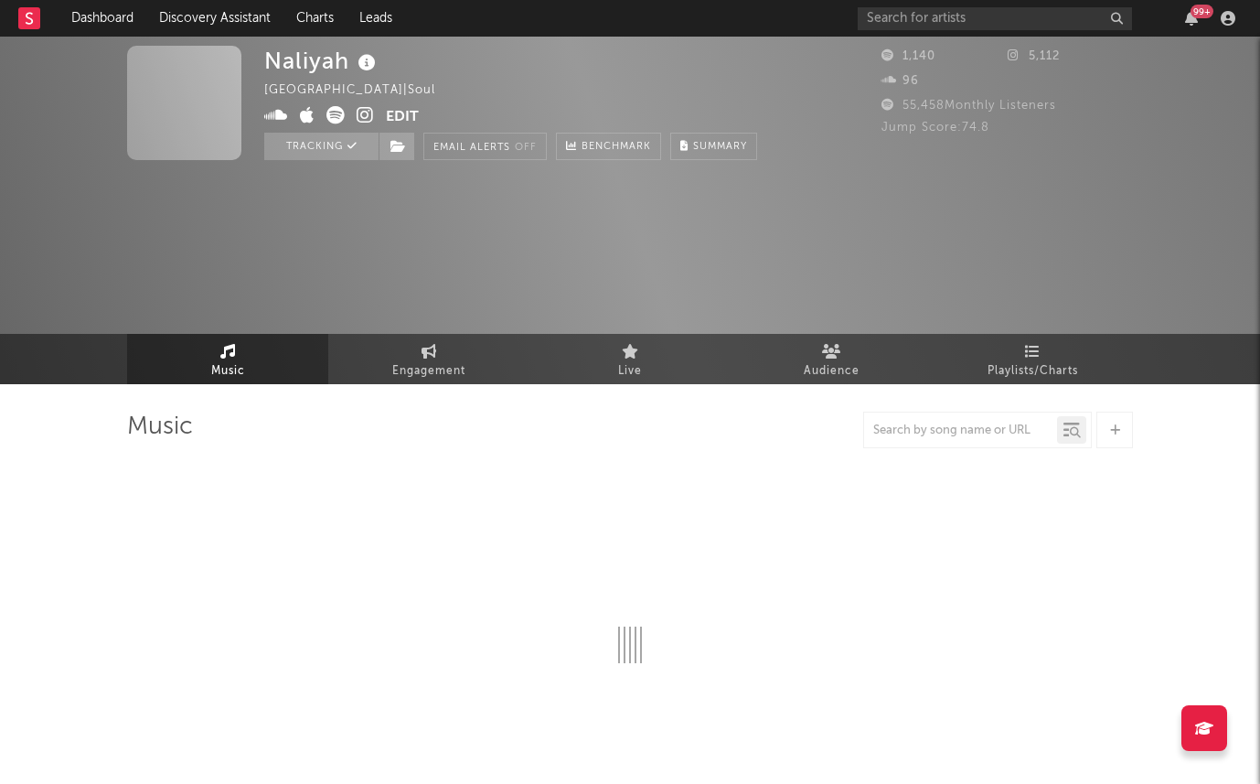
select select "1w"
